Goal: Find specific page/section: Find specific page/section

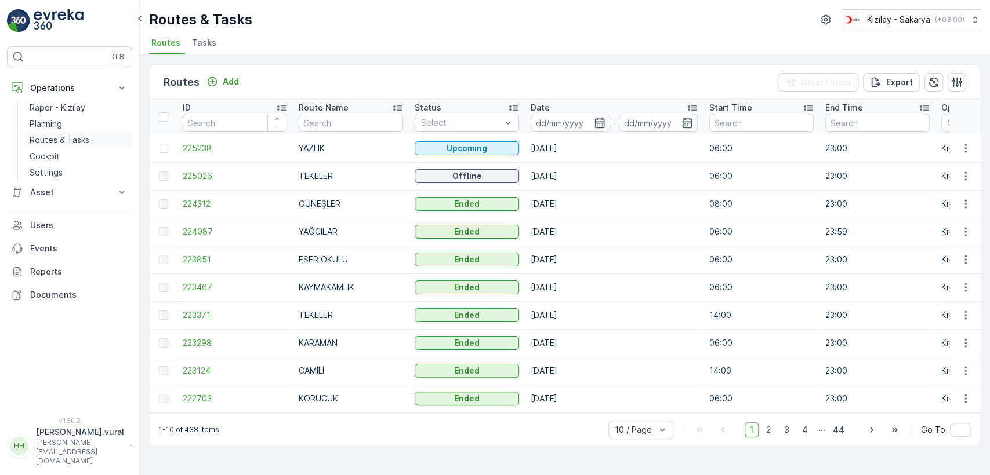
click at [83, 139] on p "Routes & Tasks" at bounding box center [60, 140] width 60 height 12
click at [79, 159] on link "Cockpit" at bounding box center [78, 156] width 107 height 16
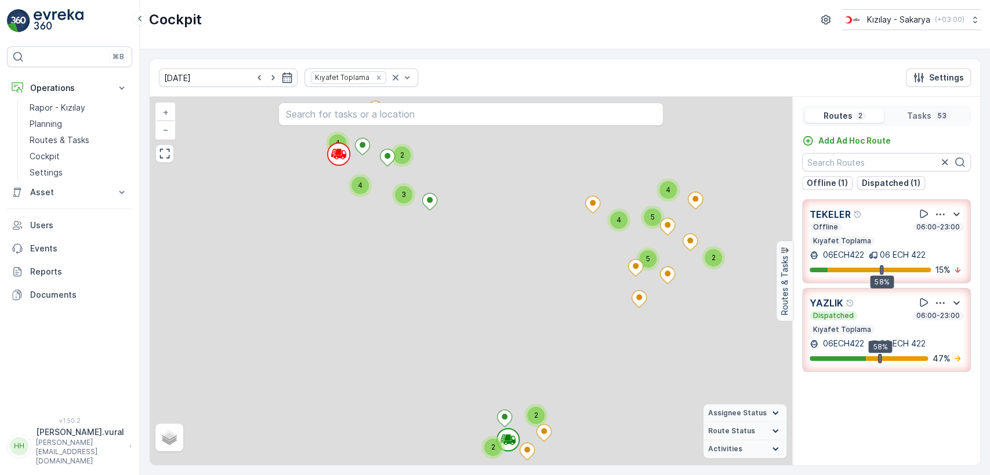
drag, startPoint x: 400, startPoint y: 228, endPoint x: 417, endPoint y: 322, distance: 96.1
click at [417, 322] on div "4 2 3 4 2 2 2 4 5 5 4 + − Satellite Roadmap Terrain Hybrid Leaflet Assignee Sta…" at bounding box center [471, 281] width 642 height 369
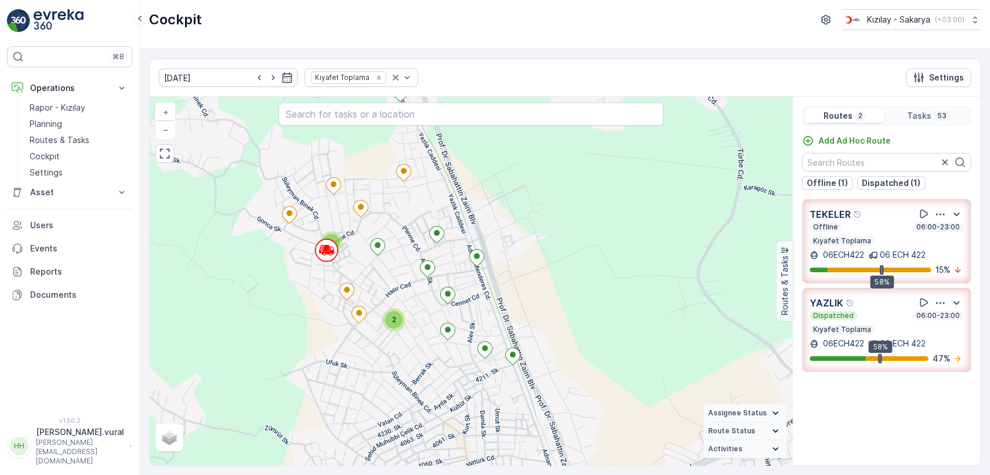
drag, startPoint x: 382, startPoint y: 270, endPoint x: 413, endPoint y: 298, distance: 41.8
click at [413, 298] on div "2 2 2 2 + − Satellite Roadmap Terrain Hybrid Leaflet Assignee Status On The Mov…" at bounding box center [471, 281] width 642 height 369
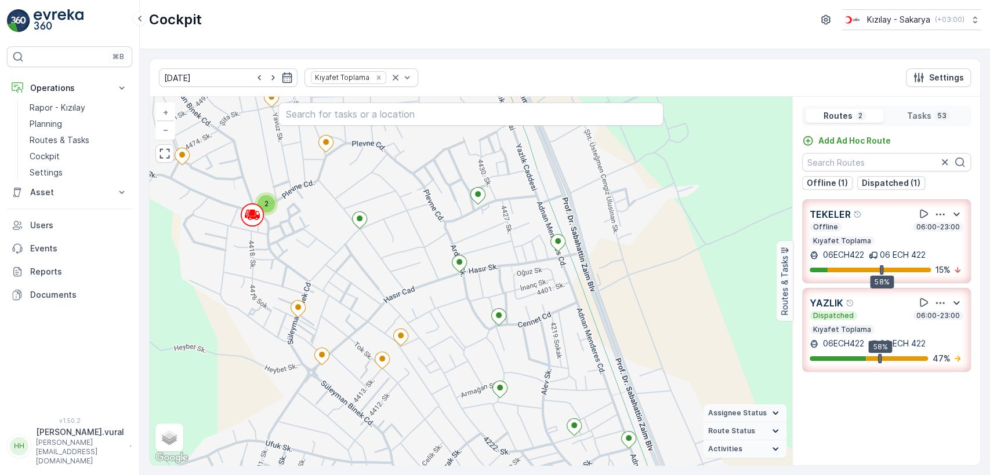
drag, startPoint x: 414, startPoint y: 281, endPoint x: 441, endPoint y: 306, distance: 36.5
click at [441, 306] on div "2 + − Satellite Roadmap Terrain Hybrid Leaflet Keyboard shortcuts Map Data Map …" at bounding box center [471, 281] width 642 height 369
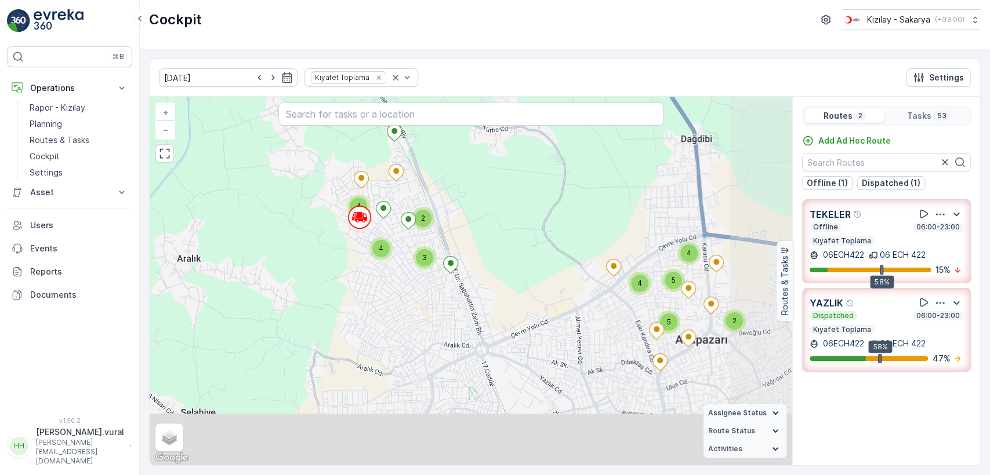
drag, startPoint x: 527, startPoint y: 412, endPoint x: 449, endPoint y: 279, distance: 153.3
click at [449, 291] on div "4 2 3 4 2 2 2 4 5 5 4 + − Satellite Roadmap Terrain Hybrid Leaflet Keyboard sho…" at bounding box center [471, 281] width 642 height 369
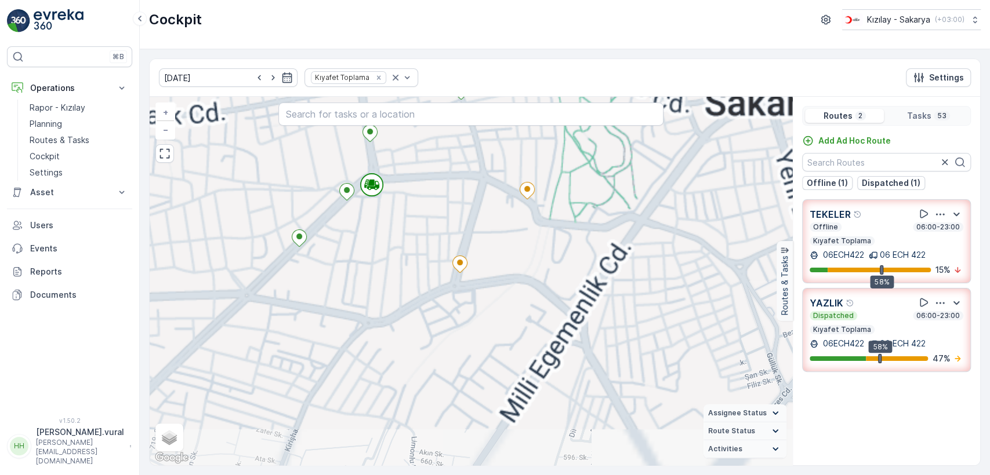
drag, startPoint x: 409, startPoint y: 264, endPoint x: 406, endPoint y: 312, distance: 47.6
click at [406, 312] on div "2 + − Satellite Roadmap Terrain Hybrid Leaflet Keyboard shortcuts Map Data Map …" at bounding box center [471, 281] width 642 height 369
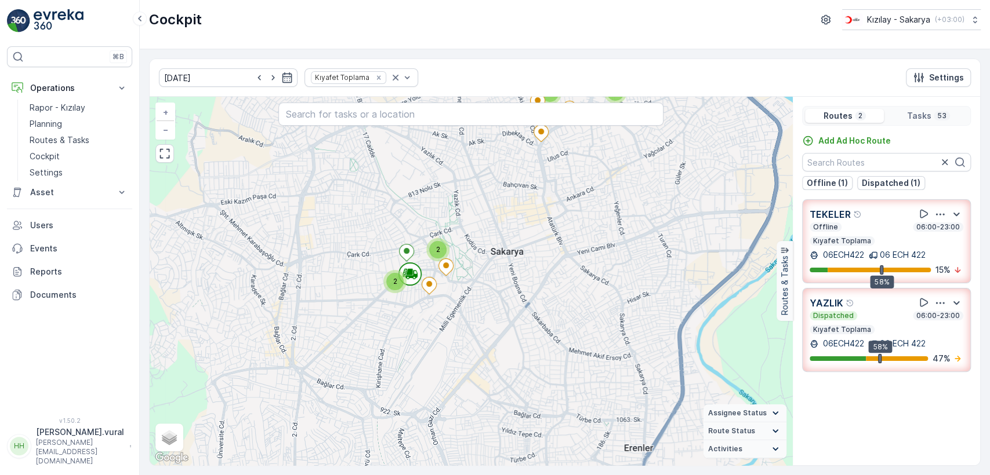
drag, startPoint x: 346, startPoint y: 177, endPoint x: 354, endPoint y: 283, distance: 106.4
click at [354, 289] on div "4 2 3 4 2 2 2 4 5 5 4 + − Satellite Roadmap Terrain Hybrid Leaflet Keyboard sho…" at bounding box center [471, 281] width 642 height 369
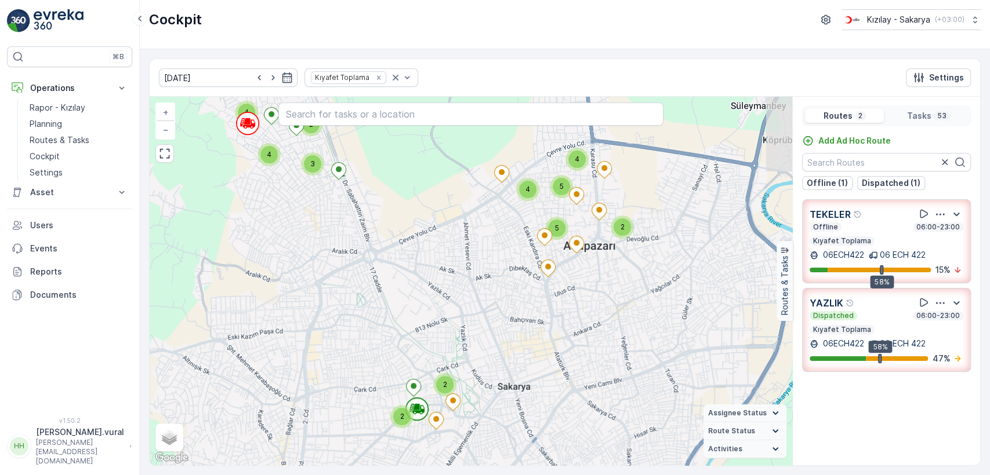
drag, startPoint x: 340, startPoint y: 233, endPoint x: 358, endPoint y: 312, distance: 80.9
click at [358, 312] on div "4 2 3 4 2 2 2 4 5 5 4 + − Satellite Roadmap Terrain Hybrid Leaflet Keyboard sho…" at bounding box center [471, 281] width 642 height 369
